Goal: Use online tool/utility: Utilize a website feature to perform a specific function

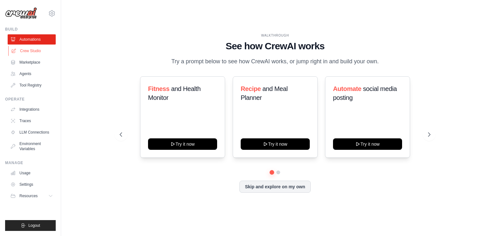
click at [31, 49] on link "Crew Studio" at bounding box center [32, 51] width 48 height 10
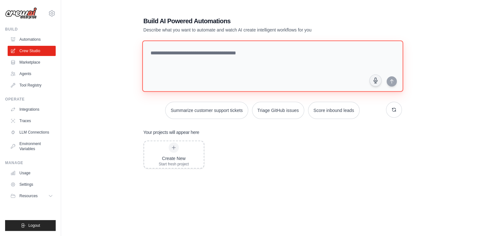
click at [216, 57] on textarea at bounding box center [272, 66] width 261 height 52
paste textarea "**********"
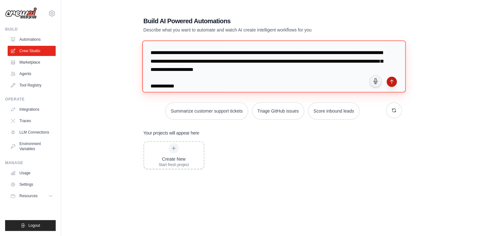
type textarea "**********"
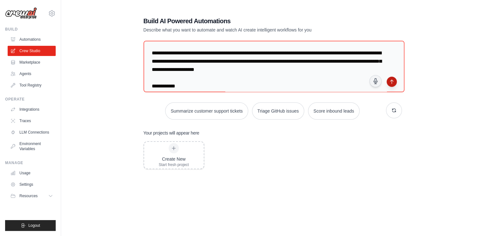
click at [390, 81] on icon "submit" at bounding box center [391, 81] width 5 height 5
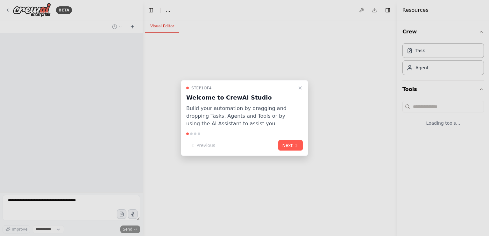
select select "****"
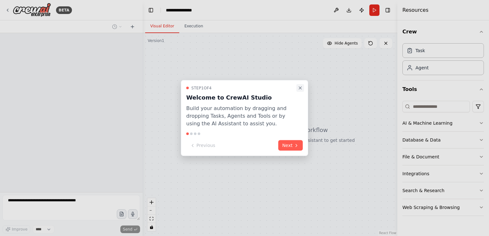
scroll to position [538, 0]
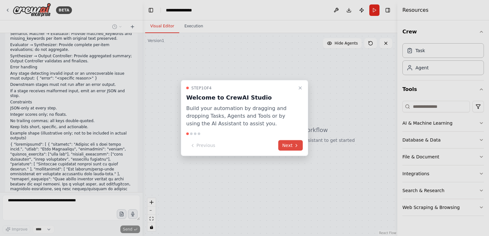
click at [291, 145] on button "Next" at bounding box center [290, 145] width 25 height 11
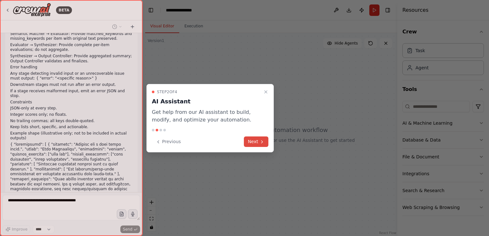
click at [267, 143] on button "Next" at bounding box center [256, 142] width 25 height 11
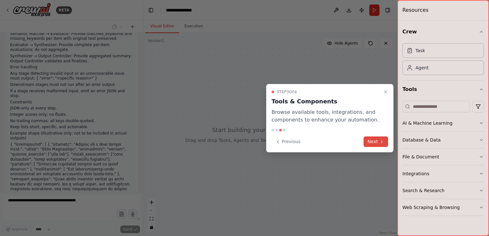
click at [374, 141] on button "Next" at bounding box center [375, 142] width 25 height 11
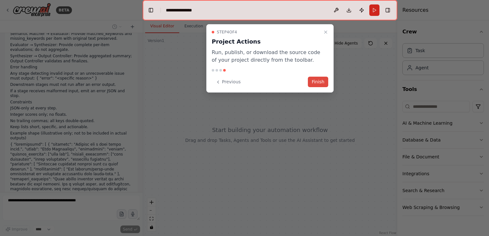
click at [320, 79] on button "Finish" at bounding box center [318, 82] width 20 height 11
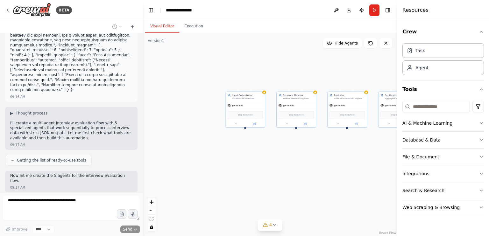
scroll to position [703, 0]
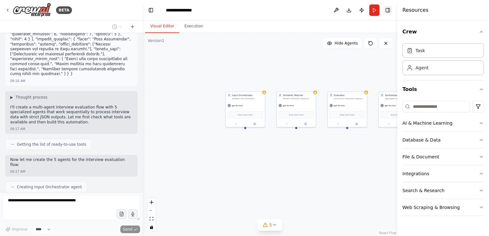
click at [390, 11] on button "Toggle Right Sidebar" at bounding box center [387, 10] width 9 height 9
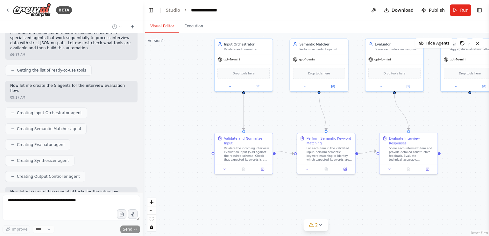
scroll to position [793, 0]
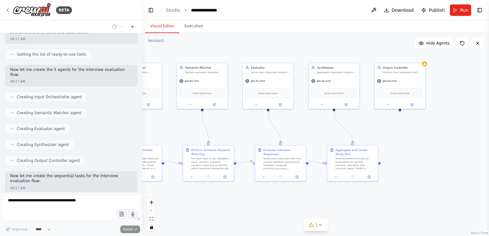
drag, startPoint x: 334, startPoint y: 197, endPoint x: 223, endPoint y: 200, distance: 111.1
click at [223, 200] on div ".deletable-edge-delete-btn { width: 20px; height: 20px; border: 0px solid #ffff…" at bounding box center [316, 134] width 346 height 203
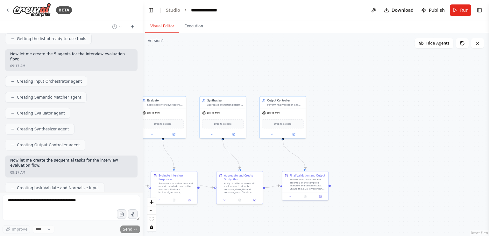
drag, startPoint x: 325, startPoint y: 194, endPoint x: 218, endPoint y: 207, distance: 108.0
click at [218, 207] on div ".deletable-edge-delete-btn { width: 20px; height: 20px; border: 0px solid #ffff…" at bounding box center [316, 134] width 346 height 203
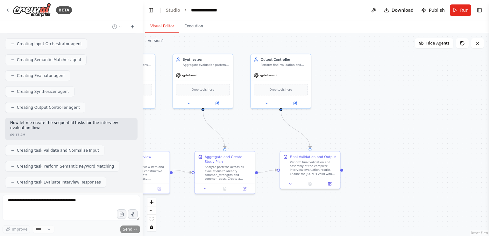
scroll to position [862, 0]
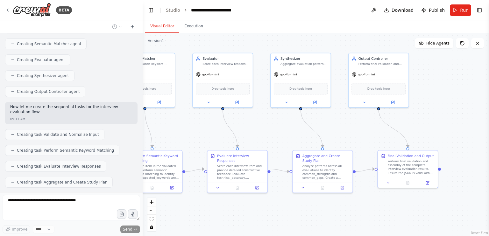
drag, startPoint x: 302, startPoint y: 222, endPoint x: 399, endPoint y: 221, distance: 97.7
click at [399, 221] on div ".deletable-edge-delete-btn { width: 20px; height: 20px; border: 0px solid #ffff…" at bounding box center [316, 134] width 346 height 203
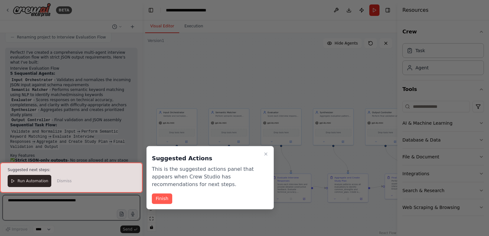
scroll to position [1086, 0]
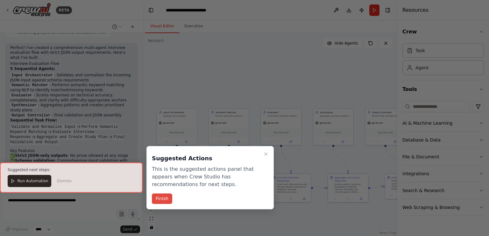
click at [160, 196] on button "Finish" at bounding box center [162, 198] width 20 height 11
